Goal: Check status: Check status

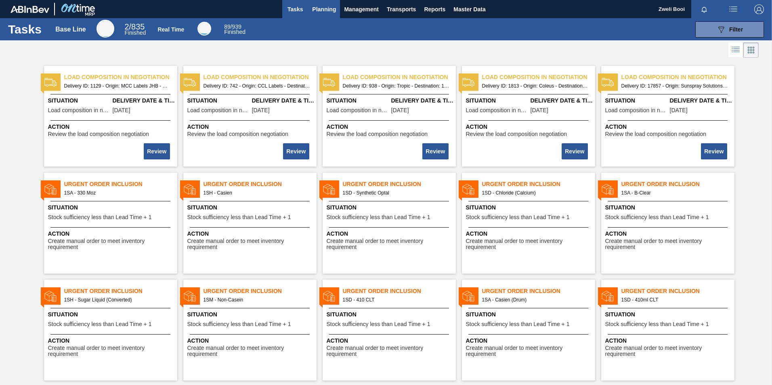
click at [323, 8] on span "Planning" at bounding box center [324, 9] width 24 height 10
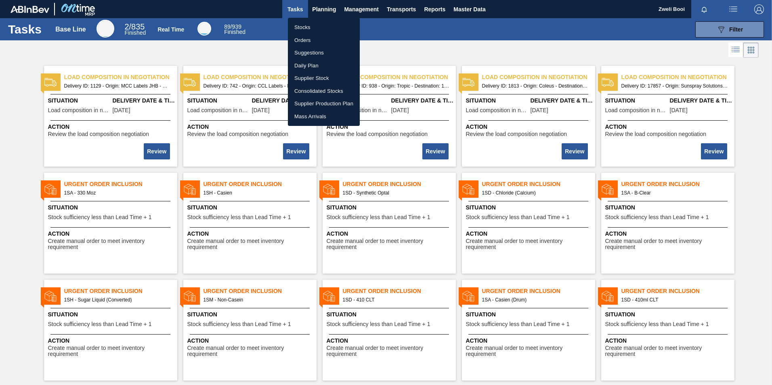
click at [312, 25] on li "Stocks" at bounding box center [324, 27] width 72 height 13
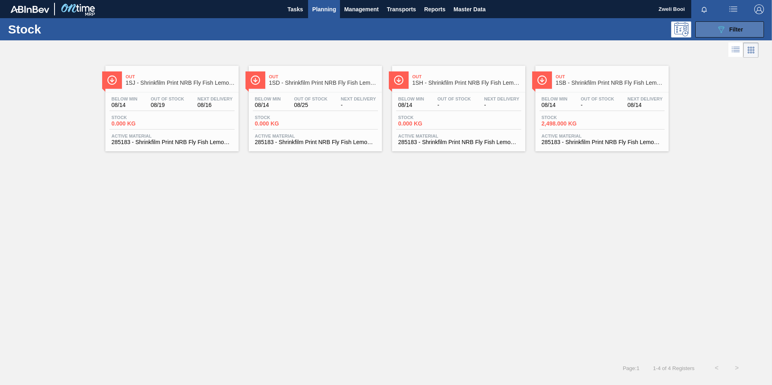
click at [738, 26] on span "Filter" at bounding box center [736, 29] width 14 height 6
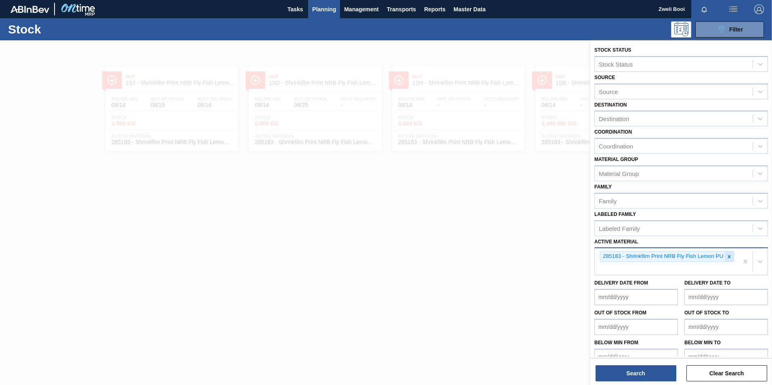
click at [726, 256] on icon at bounding box center [729, 257] width 6 height 6
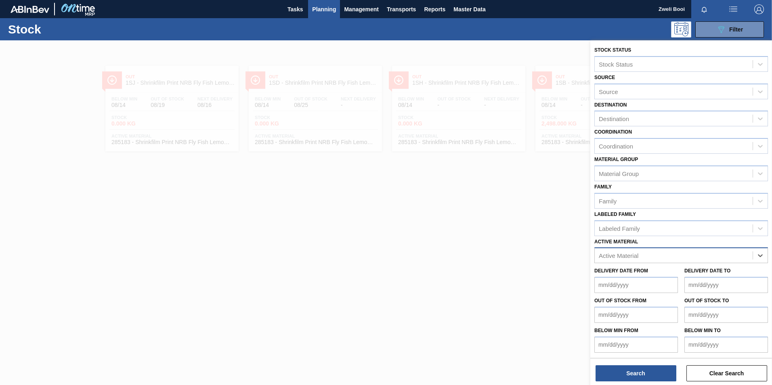
paste Material "285098"
type Material "285098"
click at [646, 274] on div "285098 - Shrinkfilm Print 500NRB BF Ruby" at bounding box center [681, 275] width 174 height 15
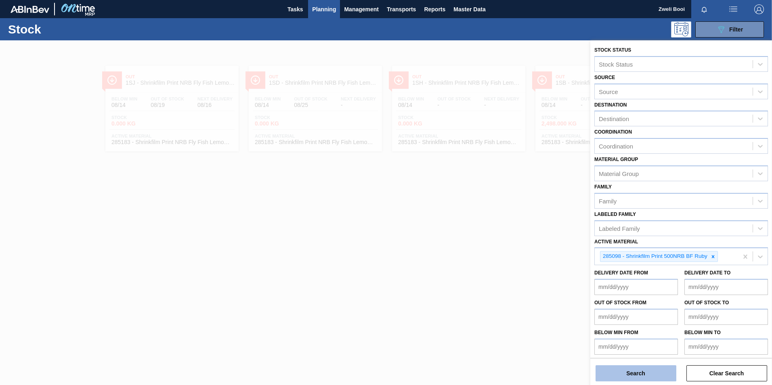
click at [653, 374] on button "Search" at bounding box center [635, 373] width 81 height 16
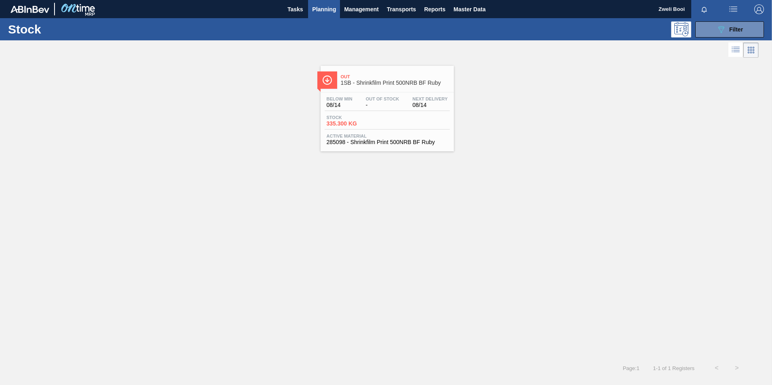
click at [396, 120] on div "Stock 335.300 KG" at bounding box center [386, 122] width 125 height 15
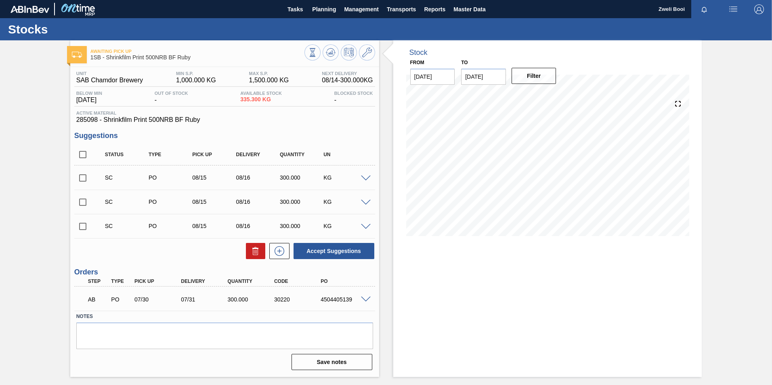
click at [366, 177] on span at bounding box center [366, 179] width 10 height 6
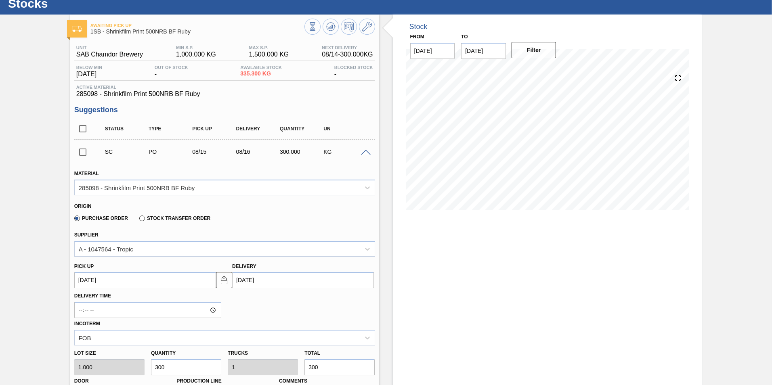
scroll to position [40, 0]
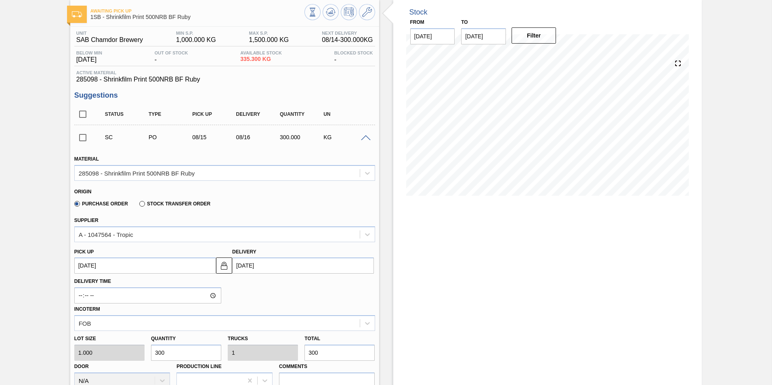
click at [362, 136] on span at bounding box center [366, 138] width 10 height 6
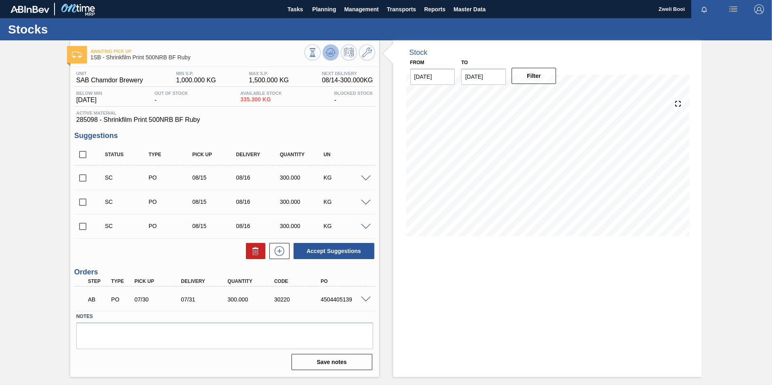
click at [331, 58] on button at bounding box center [330, 52] width 16 height 16
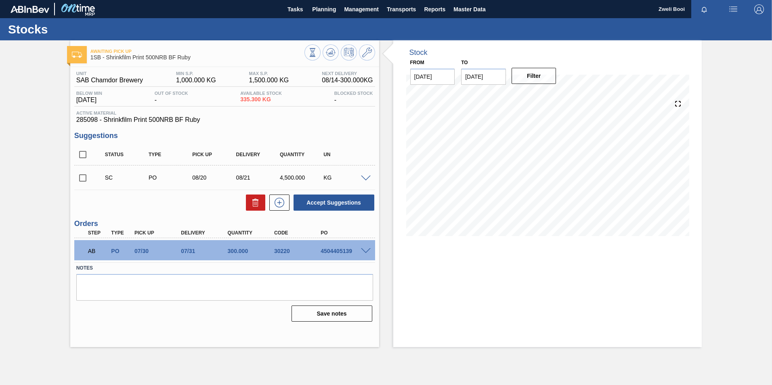
click at [367, 177] on span at bounding box center [366, 179] width 10 height 6
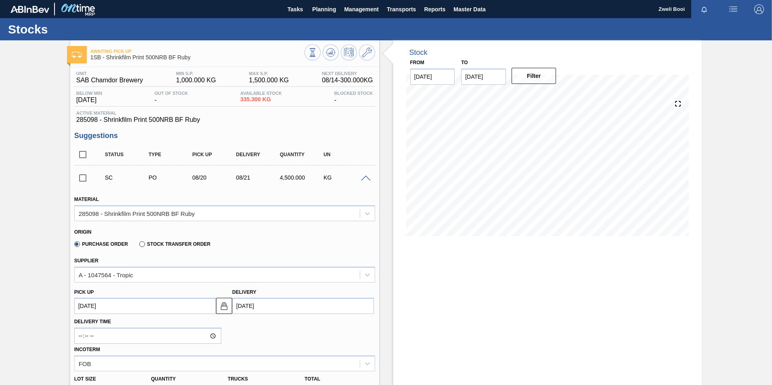
click at [364, 176] on span at bounding box center [366, 179] width 10 height 6
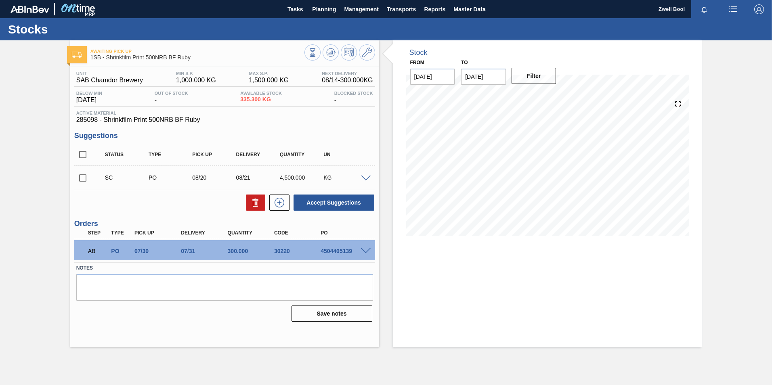
click at [83, 179] on input "checkbox" at bounding box center [82, 177] width 17 height 17
click at [348, 205] on button "Accept Suggestions" at bounding box center [333, 203] width 81 height 16
checkbox input "false"
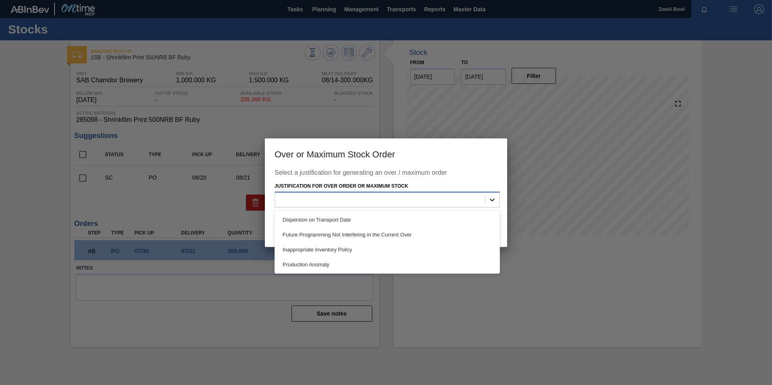
click at [494, 203] on icon at bounding box center [492, 200] width 8 height 8
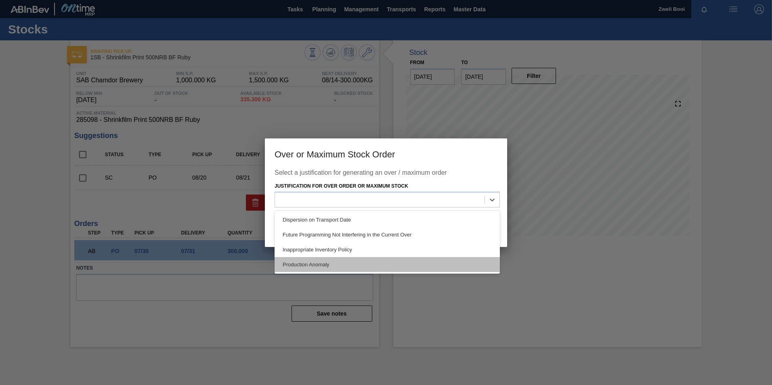
click at [425, 260] on div "Production Anomaly" at bounding box center [386, 264] width 225 height 15
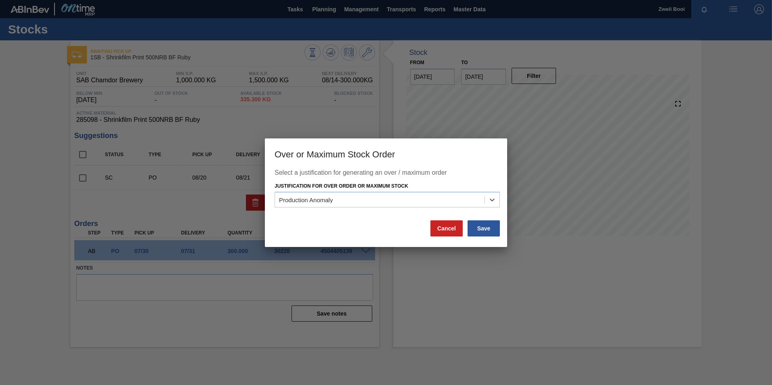
click at [486, 243] on div "Select a justification for generating an over / maximum order Justification for…" at bounding box center [386, 208] width 242 height 78
click at [489, 234] on button "Save" at bounding box center [483, 228] width 32 height 16
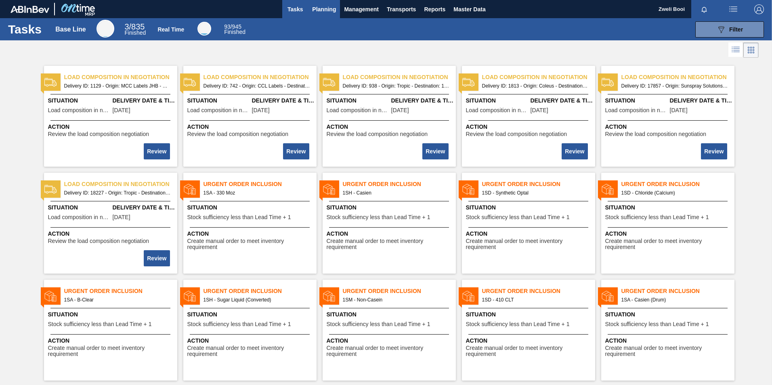
click at [317, 3] on button "Planning" at bounding box center [324, 9] width 32 height 18
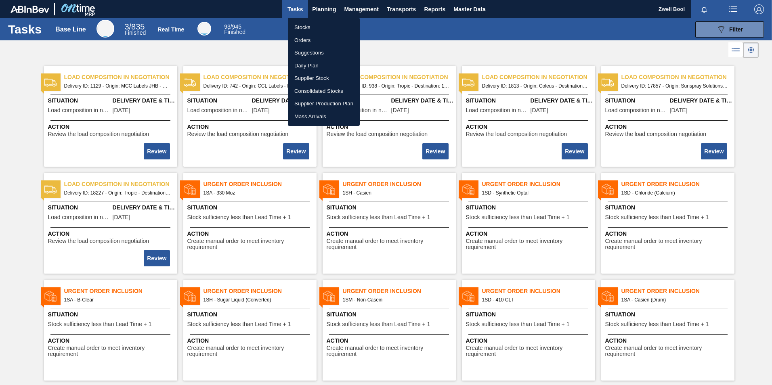
click at [299, 23] on li "Stocks" at bounding box center [324, 27] width 72 height 13
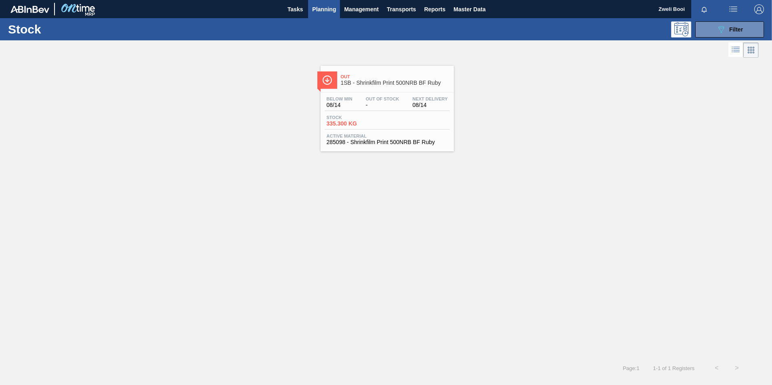
click at [377, 87] on div "Out 1SB - Shrinkfilm Print 500NRB BF Ruby" at bounding box center [395, 80] width 109 height 18
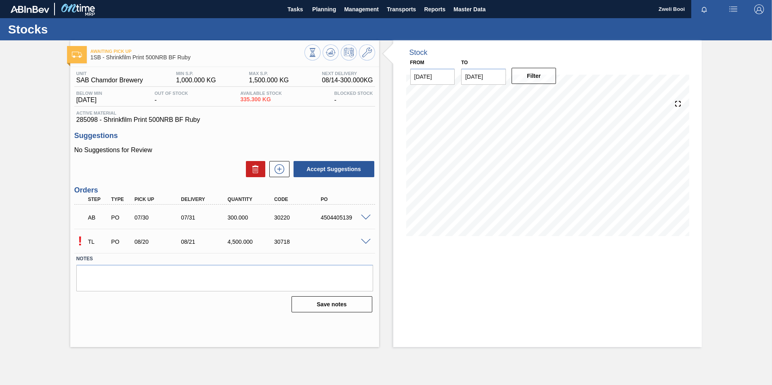
click at [366, 241] on span at bounding box center [366, 242] width 10 height 6
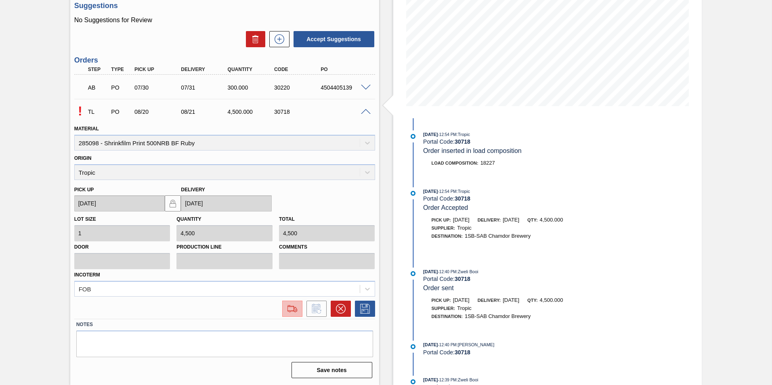
click at [297, 308] on img at bounding box center [292, 309] width 13 height 10
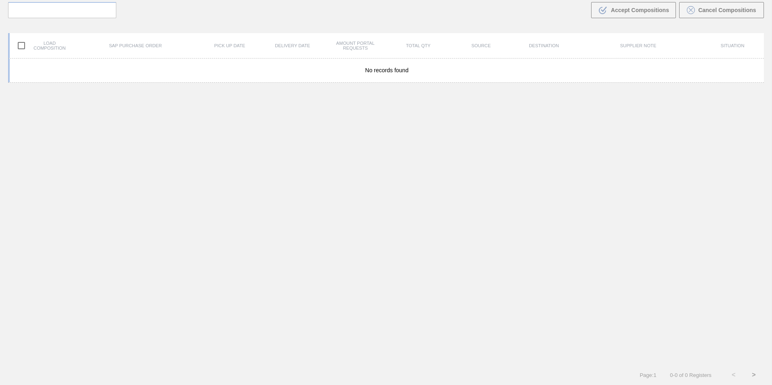
scroll to position [58, 0]
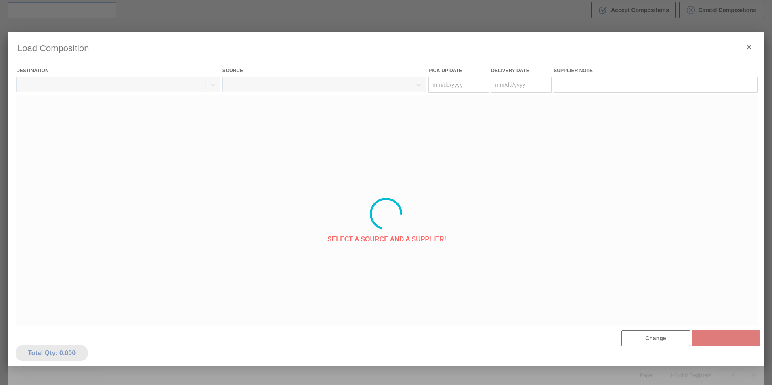
type Date "[DATE]"
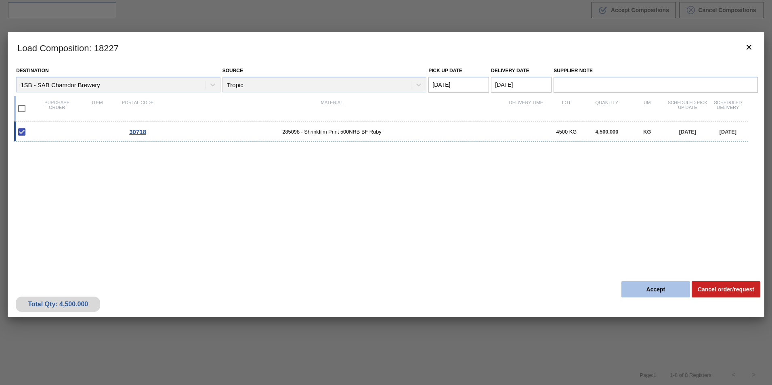
click at [658, 291] on button "Accept" at bounding box center [655, 289] width 69 height 16
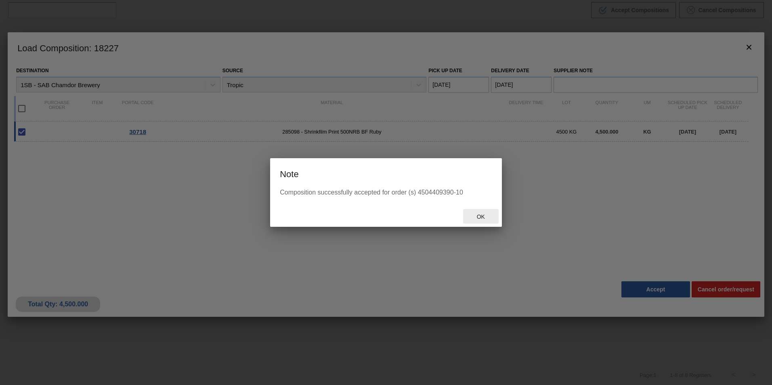
click at [483, 221] on div "Ok" at bounding box center [481, 216] width 36 height 15
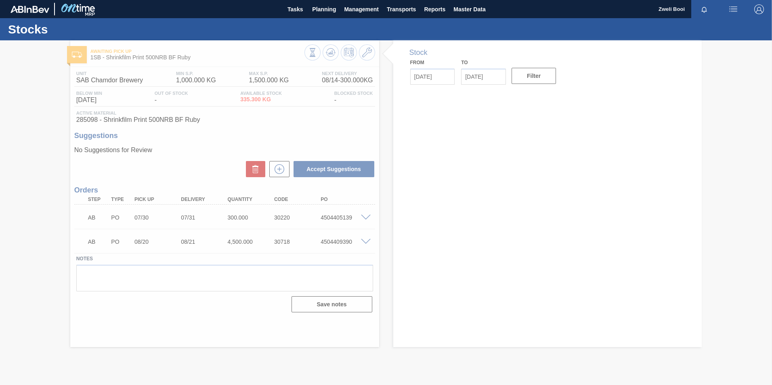
type input "[DATE]"
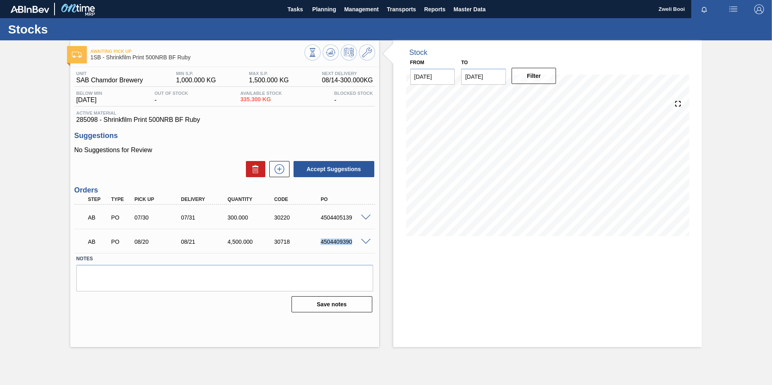
drag, startPoint x: 318, startPoint y: 242, endPoint x: 353, endPoint y: 245, distance: 35.6
click at [353, 245] on div "AB PO 08/20 08/21 4,500.000 30718 4504409390" at bounding box center [222, 241] width 279 height 16
copy div "4504409390"
